Goal: Transaction & Acquisition: Purchase product/service

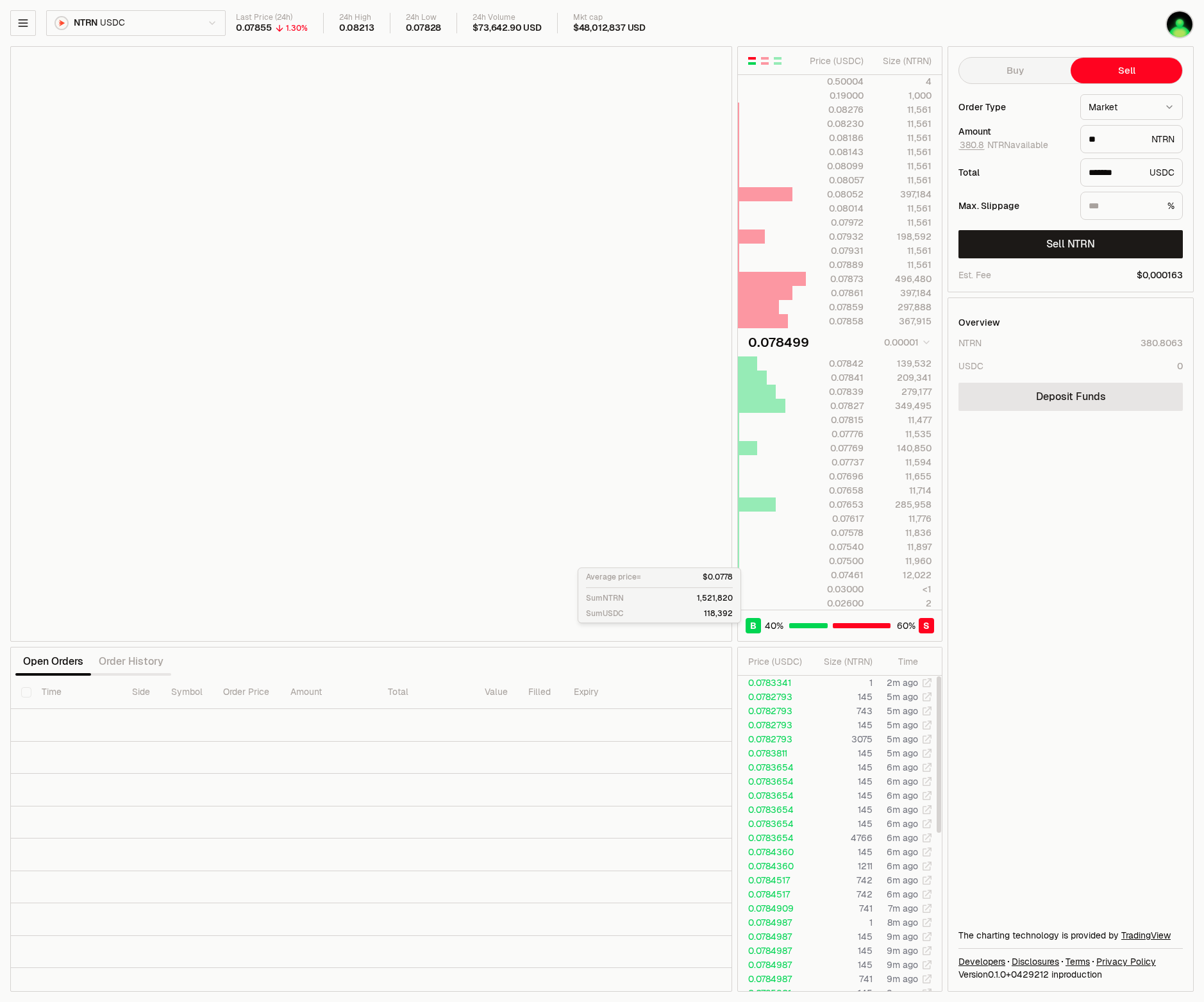
select select "******"
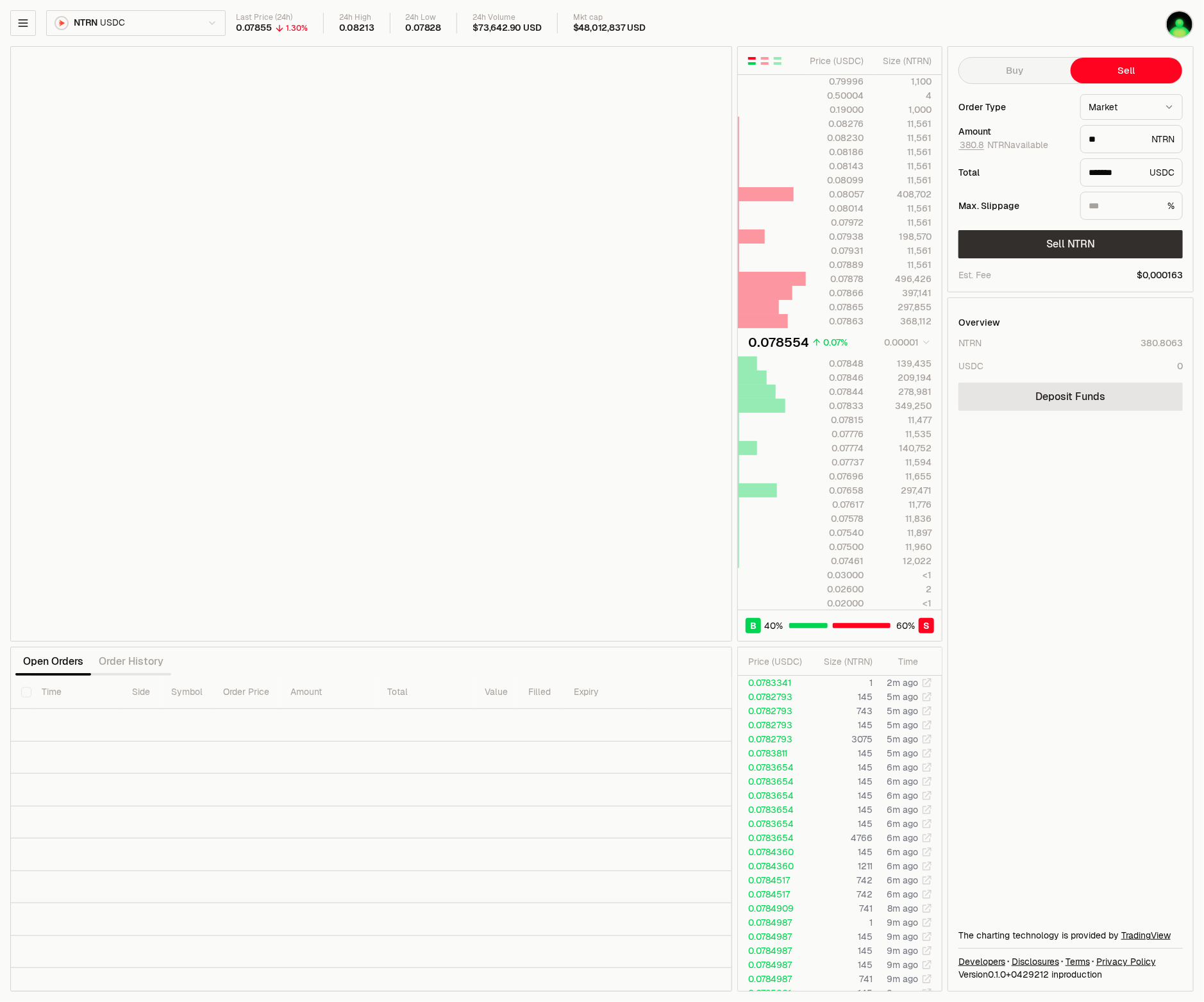
click at [1070, 247] on button "Sell NTRN" at bounding box center [1070, 245] width 225 height 28
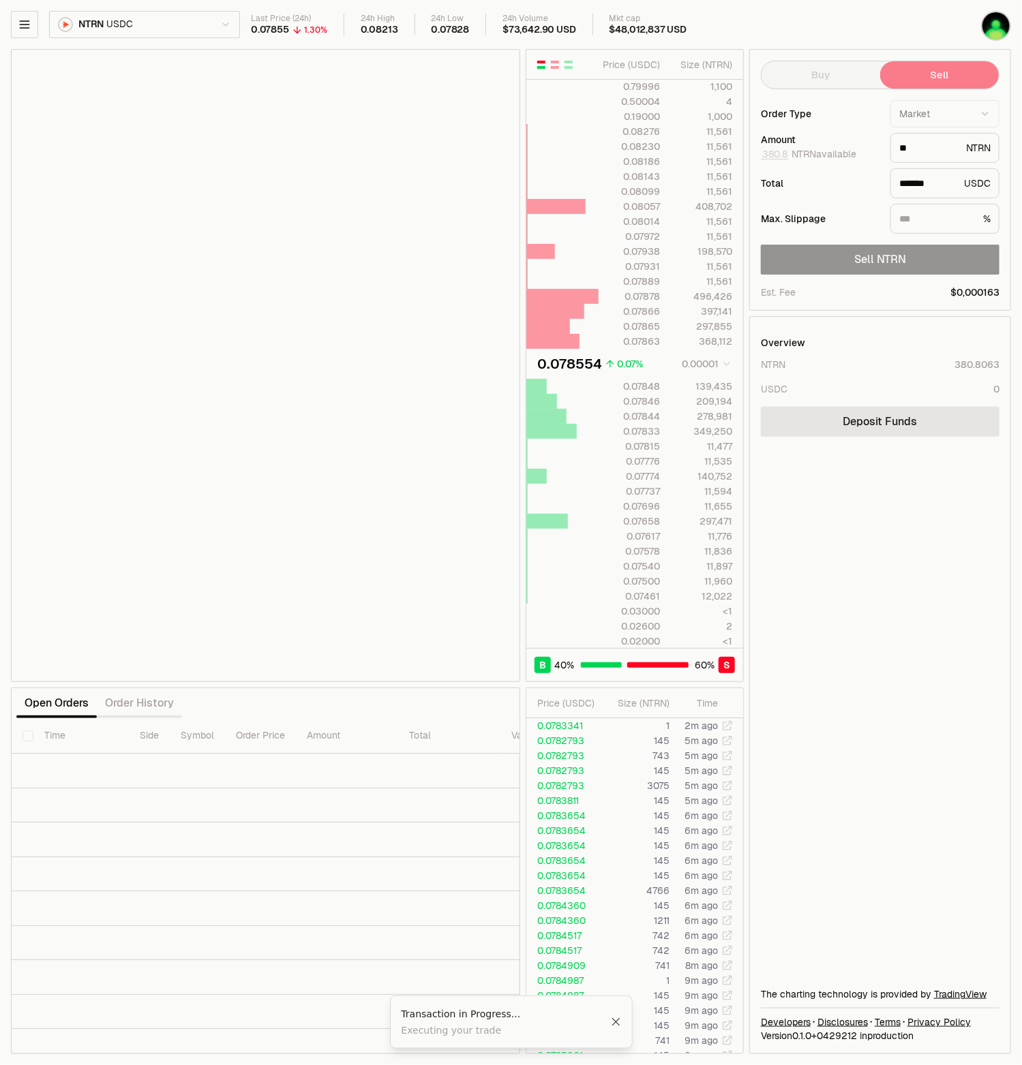
type input "*******"
